Goal: Transaction & Acquisition: Purchase product/service

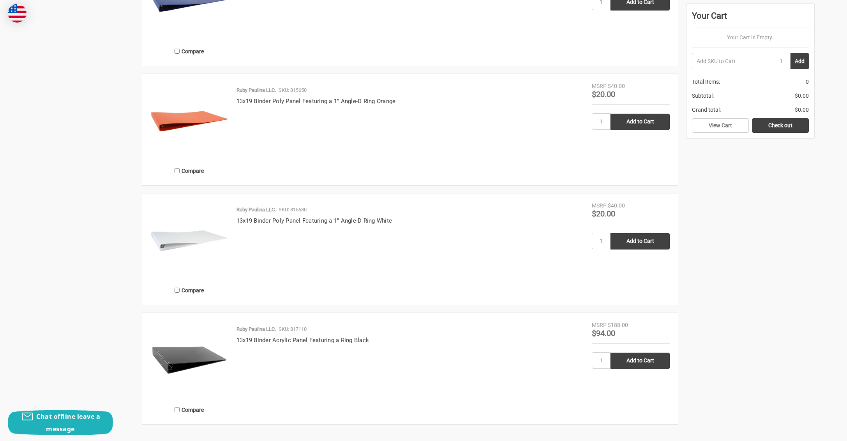
scroll to position [634, 0]
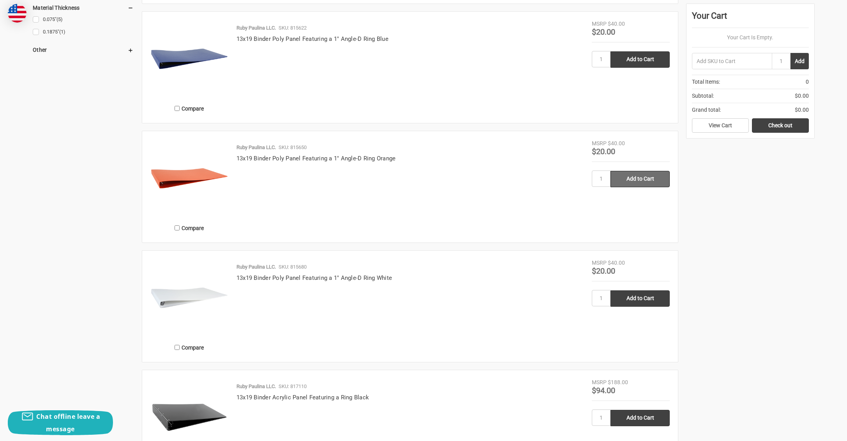
click at [625, 181] on input "Add to Cart" at bounding box center [639, 179] width 59 height 16
type input "Add to Cart"
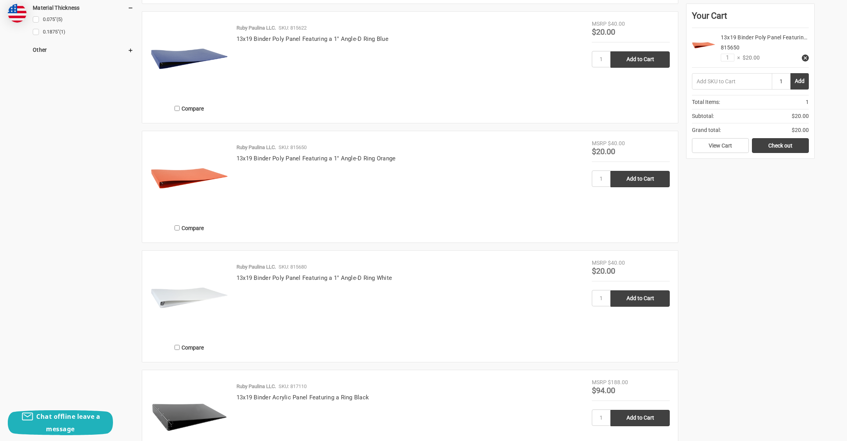
click at [780, 82] on input "1" at bounding box center [781, 81] width 19 height 16
type input "4"
click at [798, 84] on button "Add" at bounding box center [799, 81] width 18 height 16
click at [726, 58] on input "1" at bounding box center [728, 58] width 14 height 8
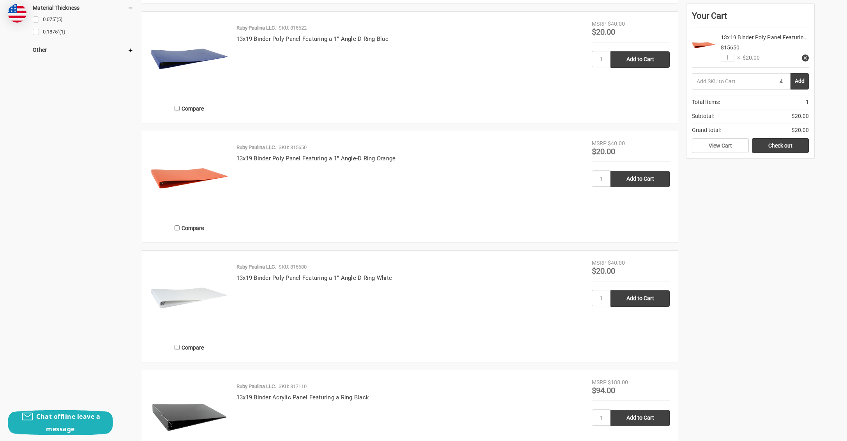
click at [780, 81] on input "4" at bounding box center [781, 81] width 19 height 16
type input "1"
click at [728, 58] on input "1" at bounding box center [728, 58] width 14 height 8
type input "4"
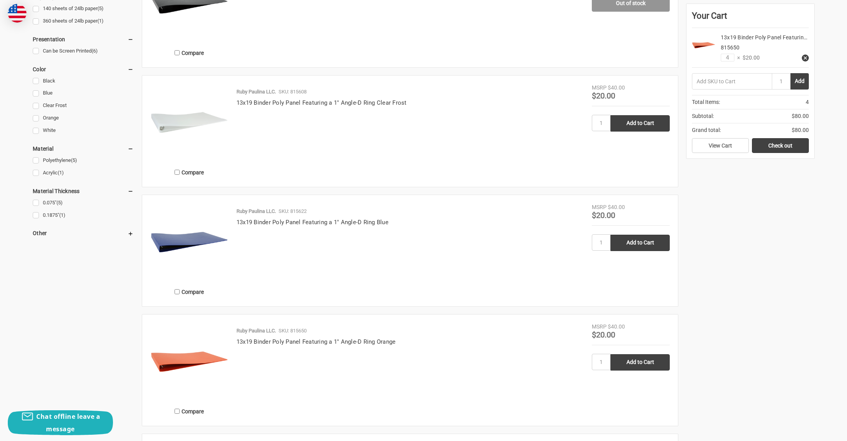
scroll to position [446, 0]
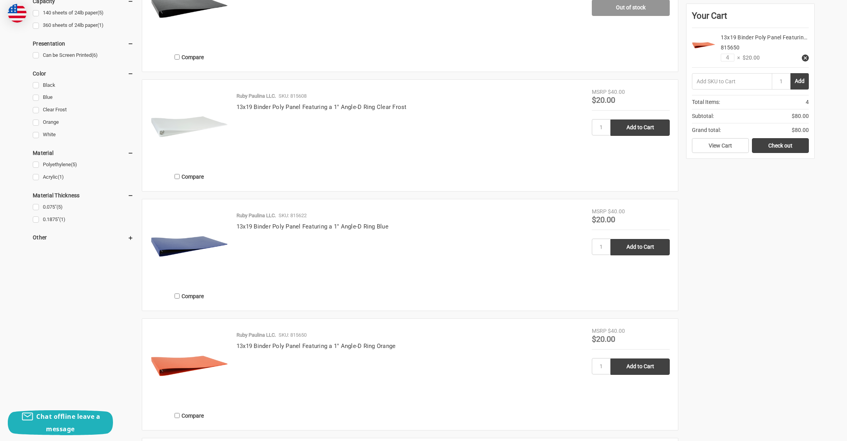
click at [803, 57] on icon at bounding box center [805, 57] width 5 height 5
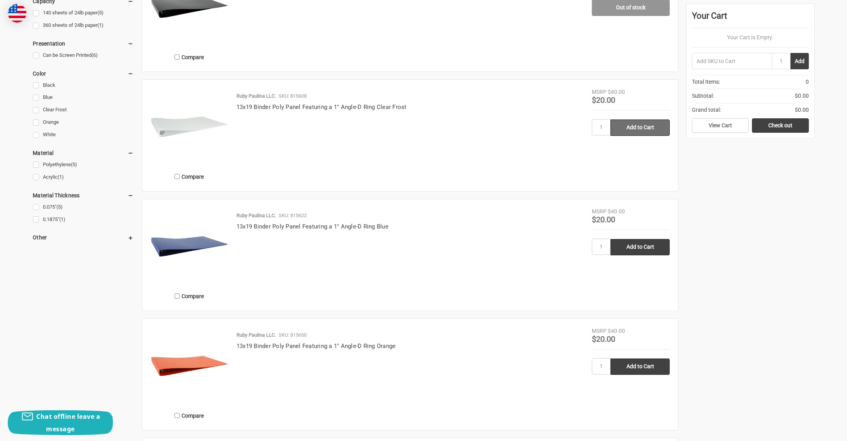
click at [631, 129] on input "Add to Cart" at bounding box center [639, 128] width 59 height 16
type input "Add to Cart"
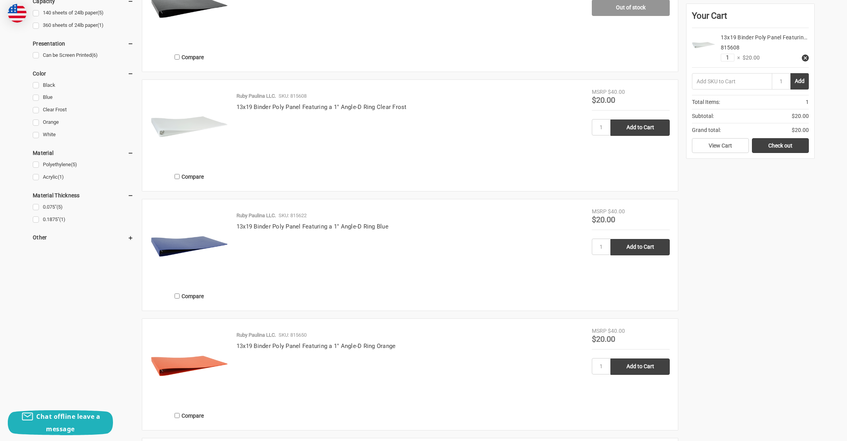
click at [728, 58] on input "1" at bounding box center [728, 58] width 14 height 8
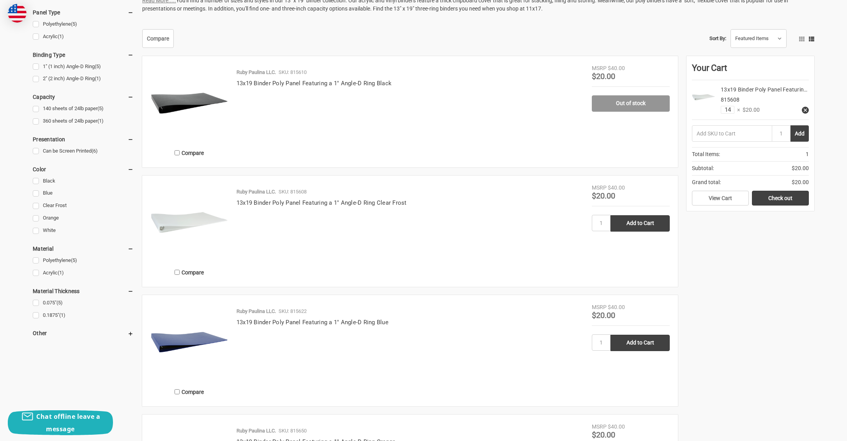
scroll to position [344, 0]
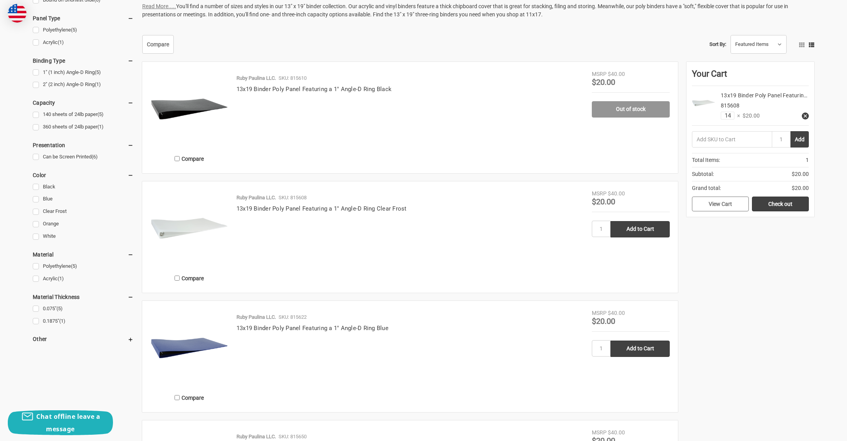
type input "14"
click at [723, 203] on link "View Cart" at bounding box center [720, 204] width 57 height 15
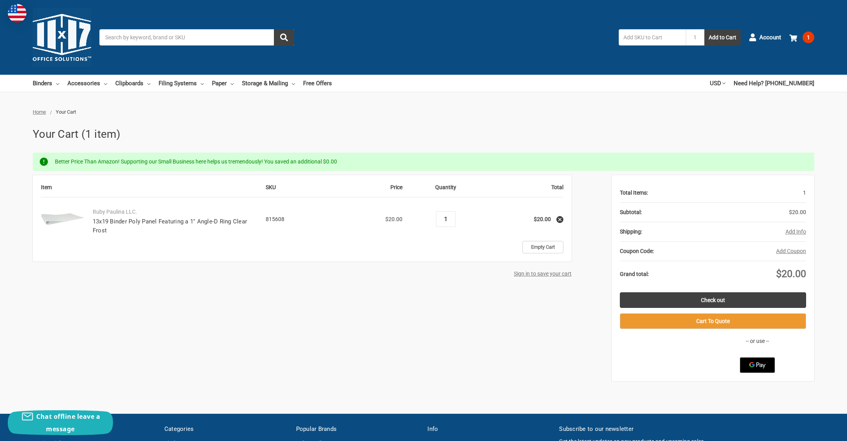
click at [449, 220] on input "1" at bounding box center [446, 219] width 14 height 7
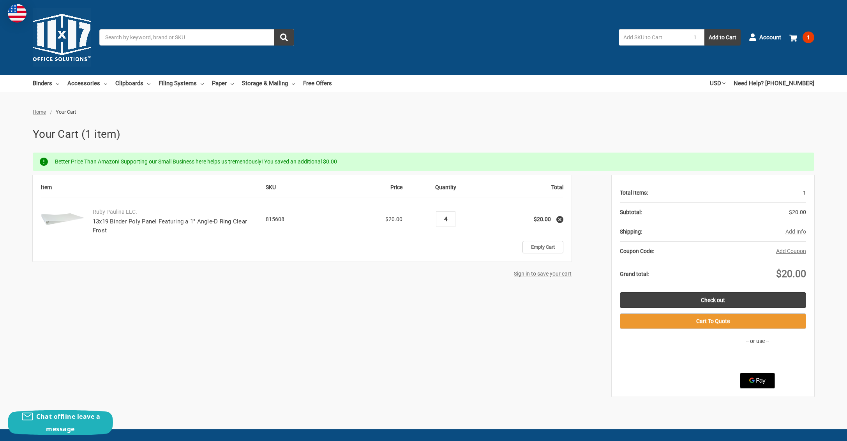
type input "4"
click at [719, 301] on link "Check out" at bounding box center [713, 301] width 186 height 16
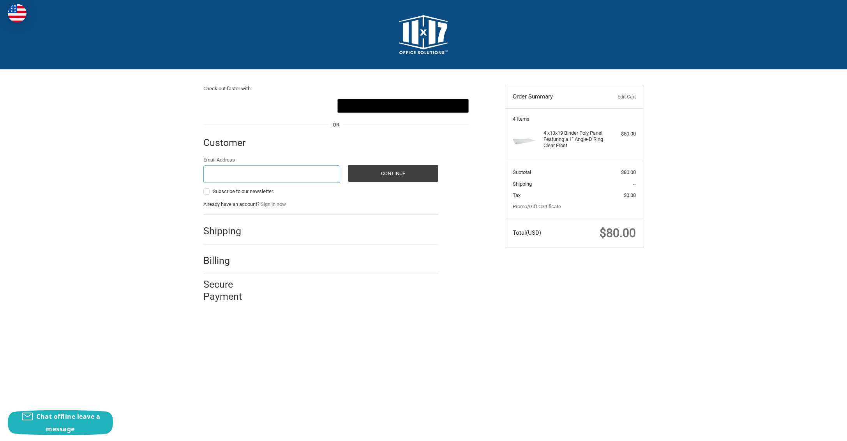
click at [231, 175] on input "Email Address" at bounding box center [271, 175] width 137 height 18
type input "printshop@rsqp.net"
click at [622, 96] on link "Edit Cart" at bounding box center [616, 97] width 39 height 8
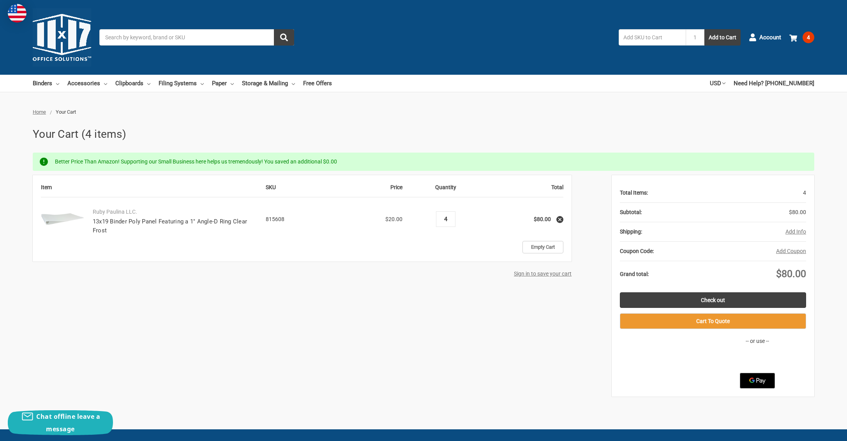
click at [445, 220] on input "4" at bounding box center [446, 219] width 14 height 7
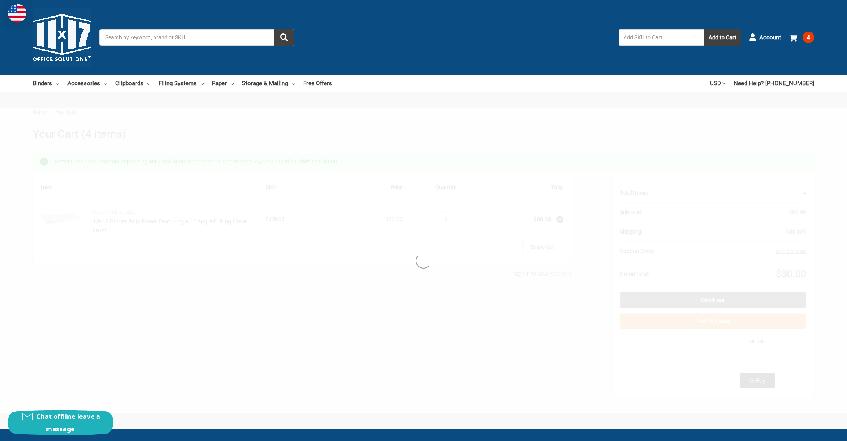
type input "4"
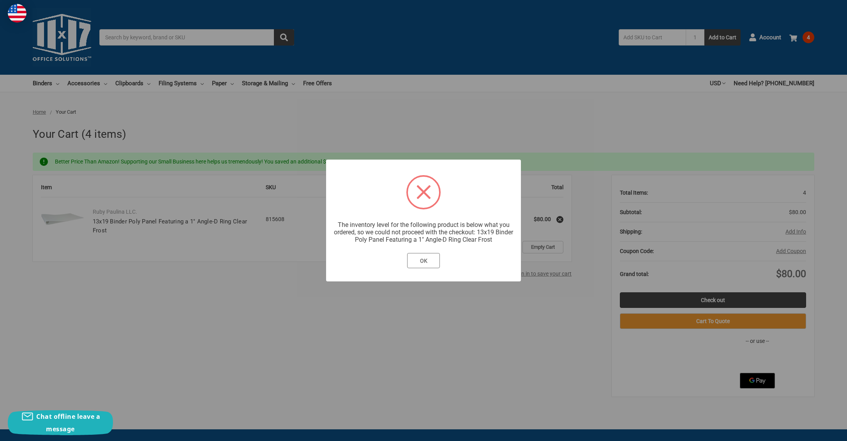
click at [427, 261] on button "OK" at bounding box center [423, 261] width 33 height 16
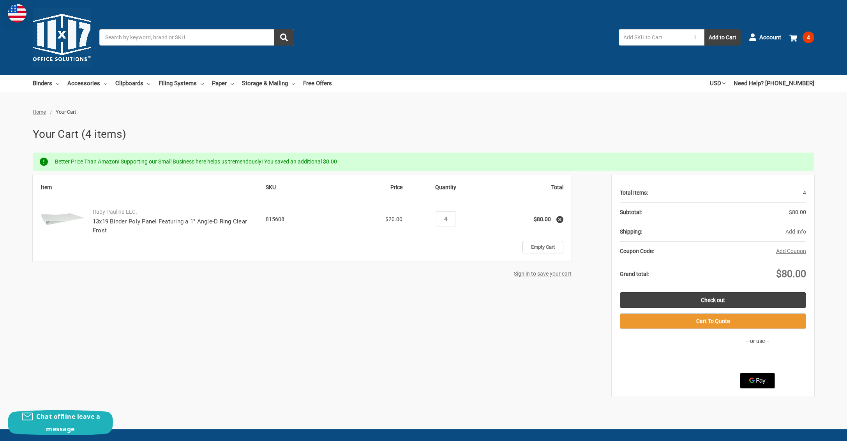
click at [558, 220] on icon at bounding box center [559, 219] width 5 height 5
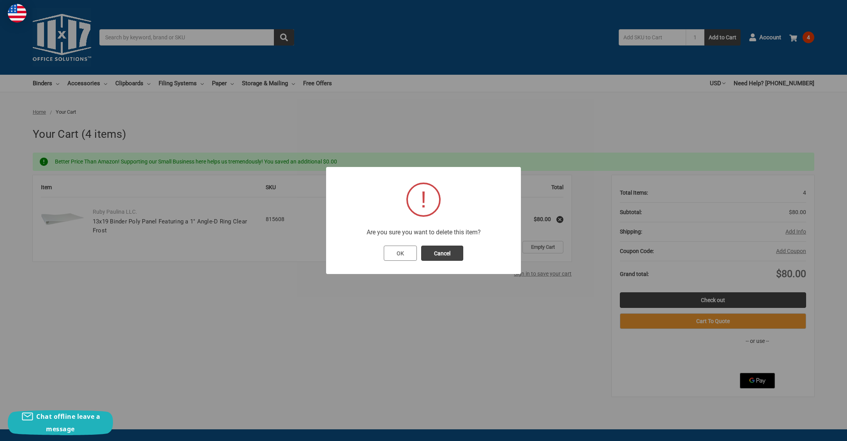
click at [399, 252] on button "OK" at bounding box center [400, 254] width 33 height 16
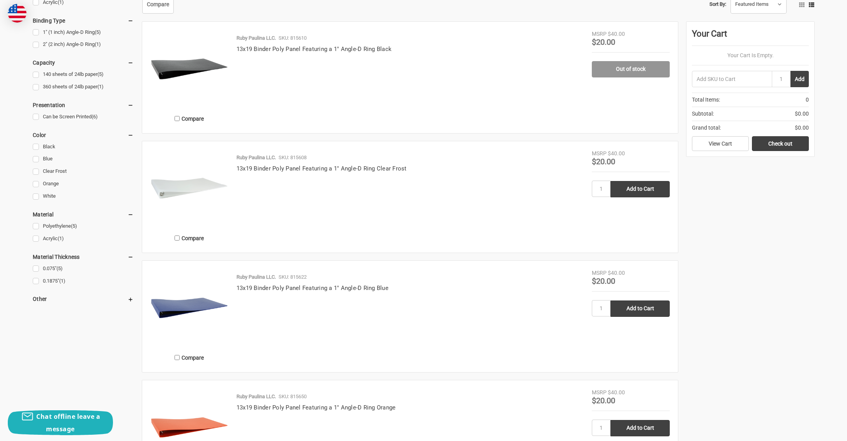
scroll to position [384, 0]
click at [629, 191] on input "Add to Cart" at bounding box center [639, 190] width 59 height 16
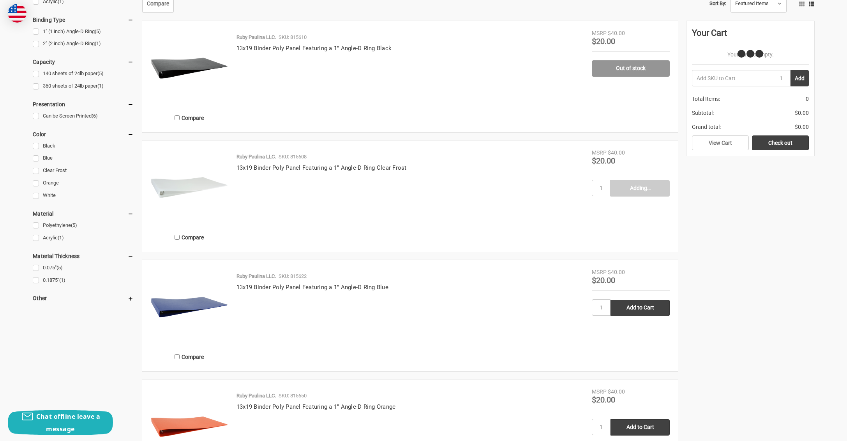
scroll to position [384, 0]
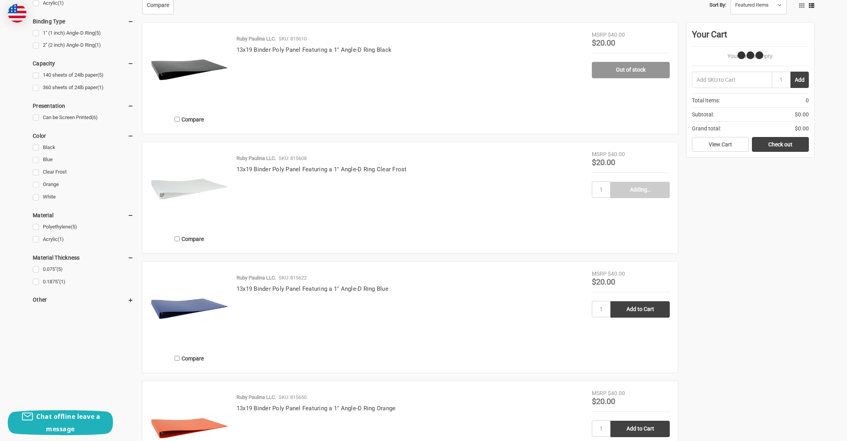
type input "Add to Cart"
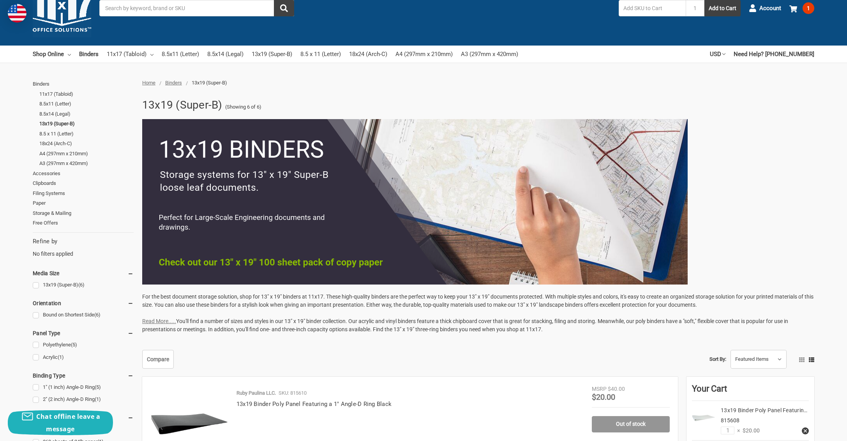
scroll to position [26, 0]
